Goal: Information Seeking & Learning: Check status

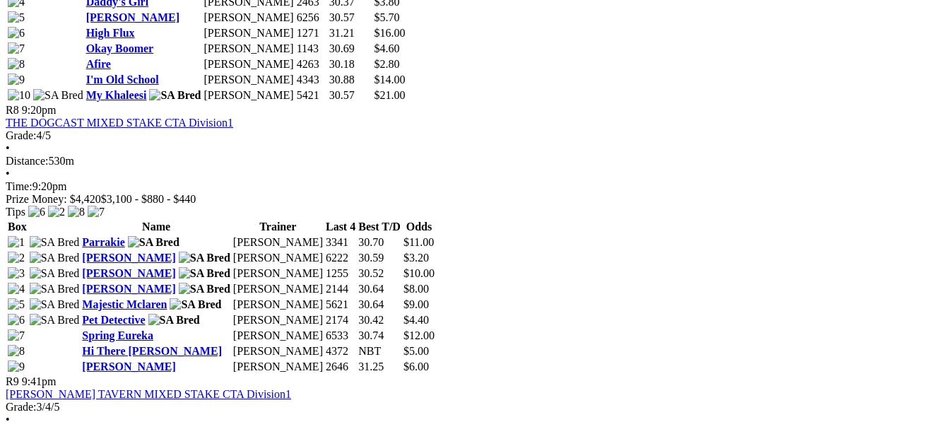
scroll to position [2523, 0]
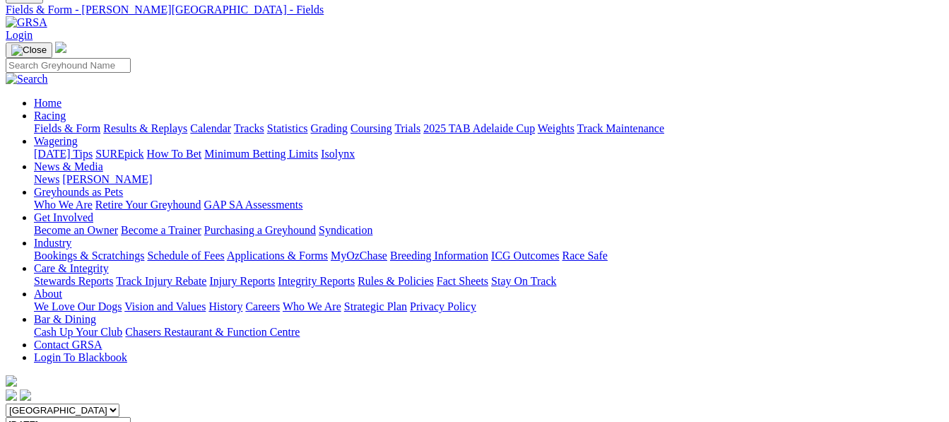
scroll to position [29, 0]
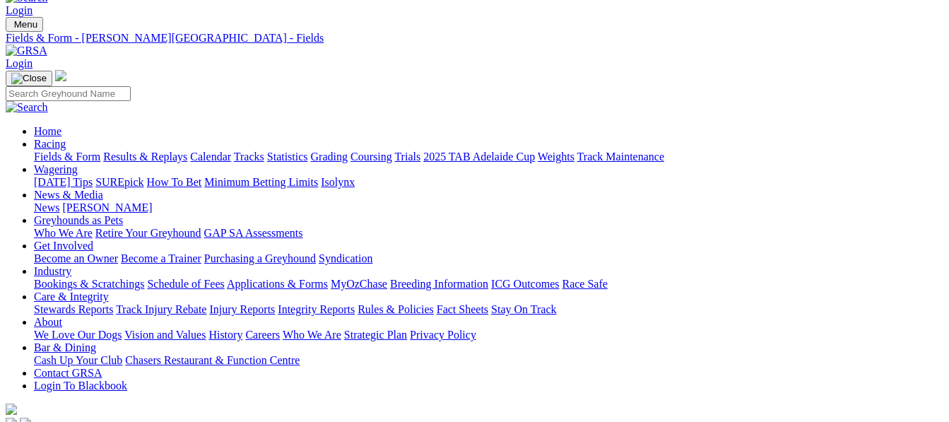
click at [166, 150] on link "Results & Replays" at bounding box center [145, 156] width 84 height 12
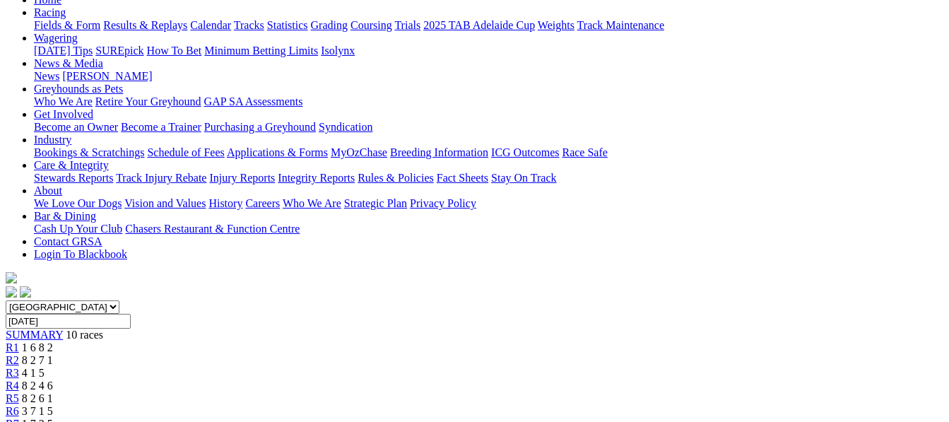
scroll to position [94, 0]
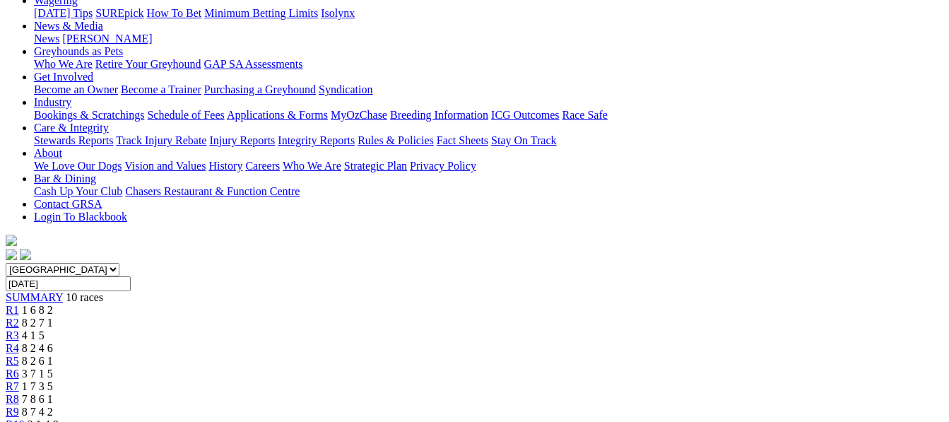
scroll to position [141, 0]
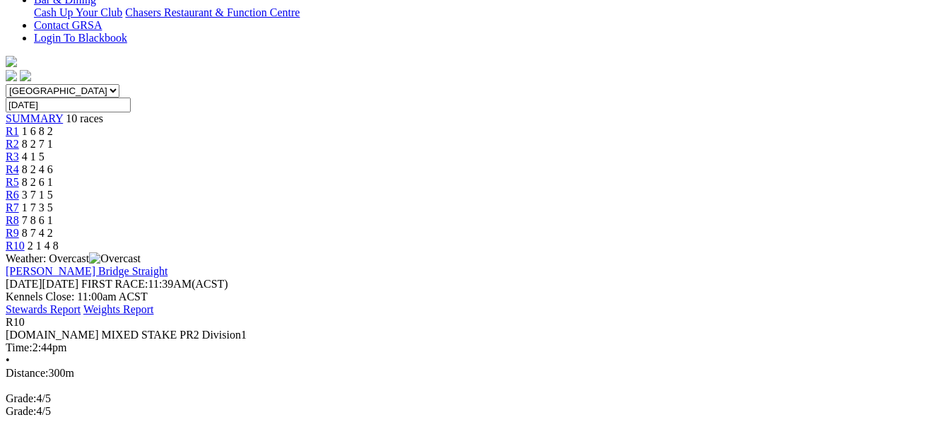
scroll to position [338, 0]
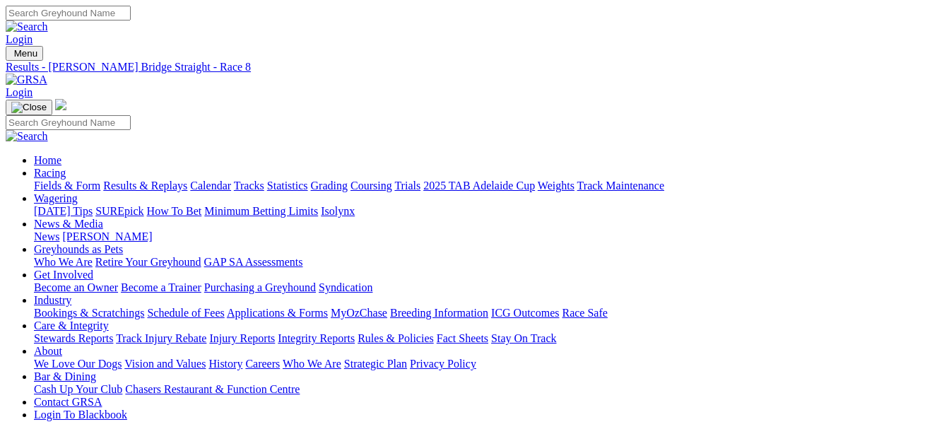
scroll to position [34, 0]
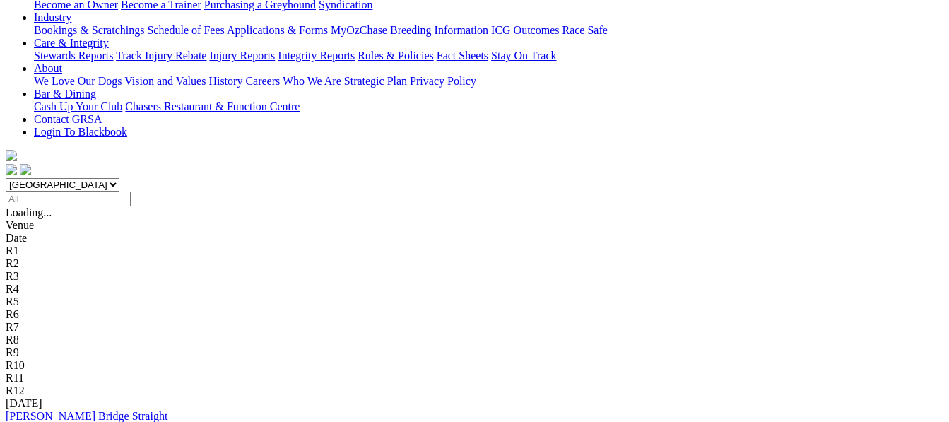
scroll to position [330, 0]
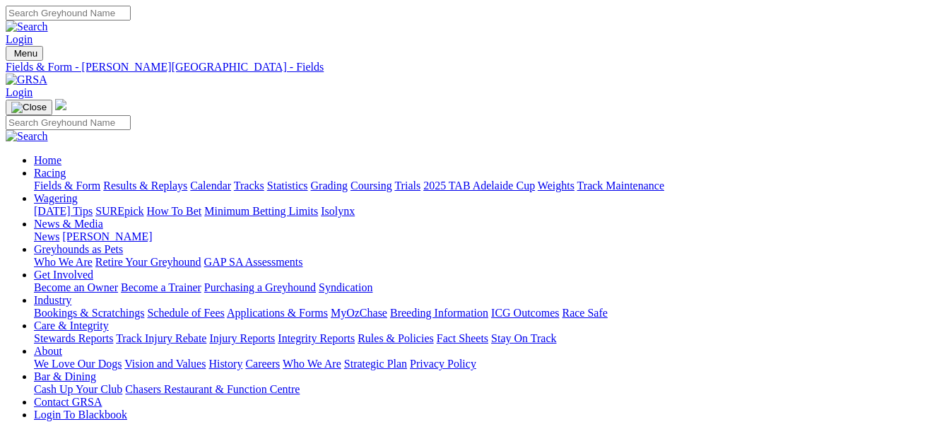
scroll to position [29, 0]
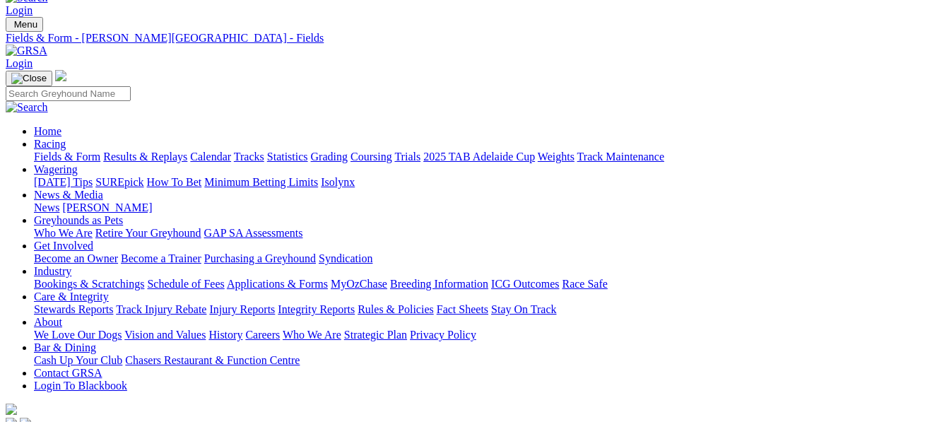
click at [64, 150] on link "Fields & Form" at bounding box center [67, 156] width 66 height 12
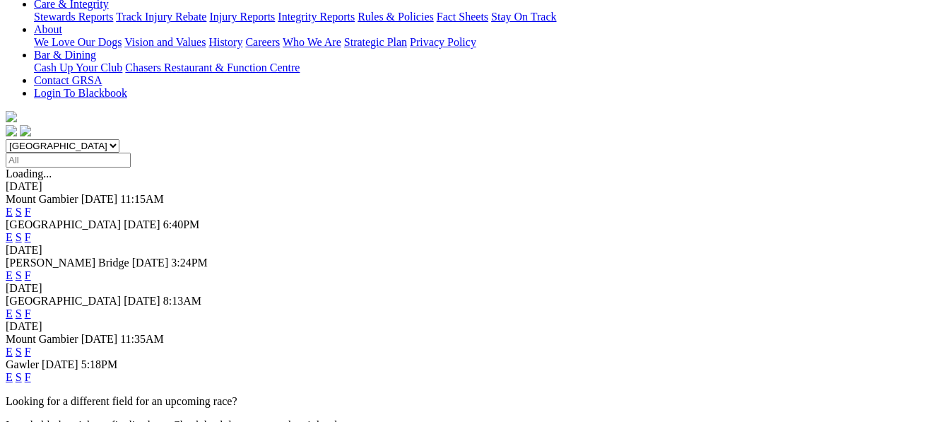
scroll to position [348, 0]
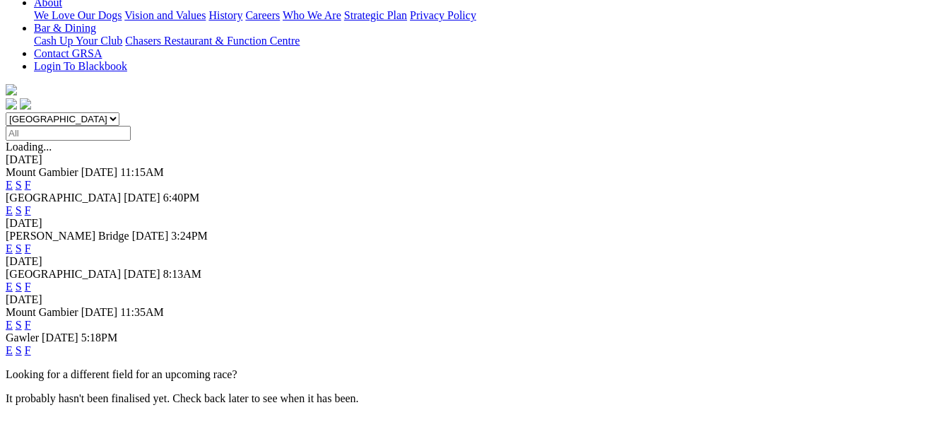
click at [31, 344] on link "F" at bounding box center [28, 350] width 6 height 12
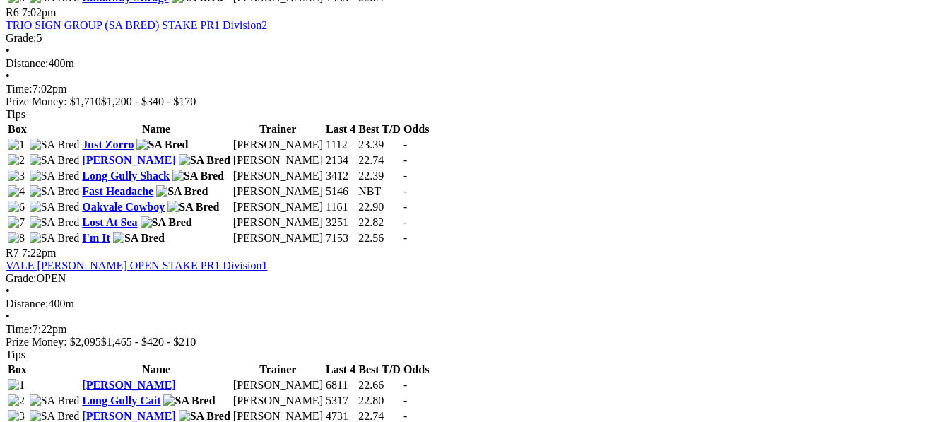
scroll to position [1817, 0]
